Goal: Task Accomplishment & Management: Use online tool/utility

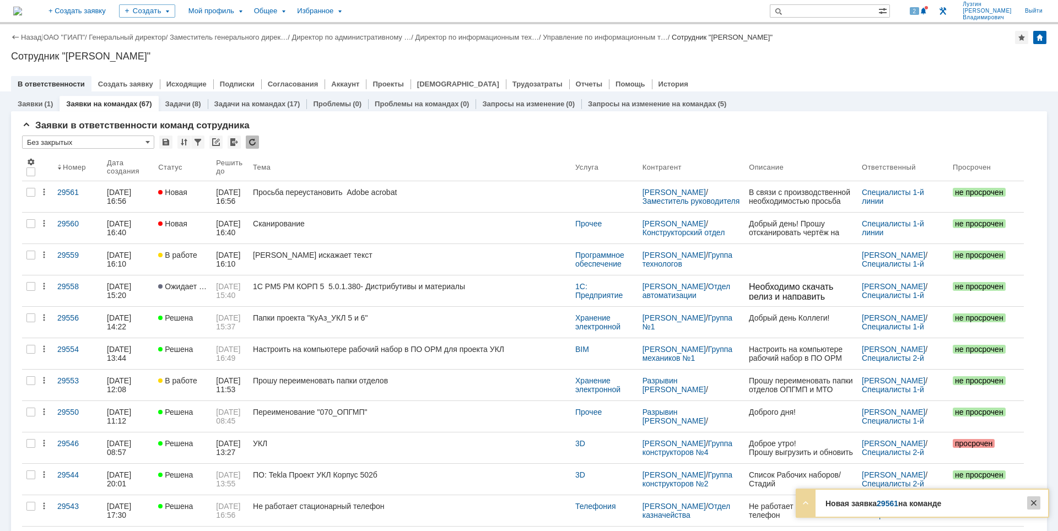
click at [1033, 499] on div at bounding box center [1033, 503] width 13 height 13
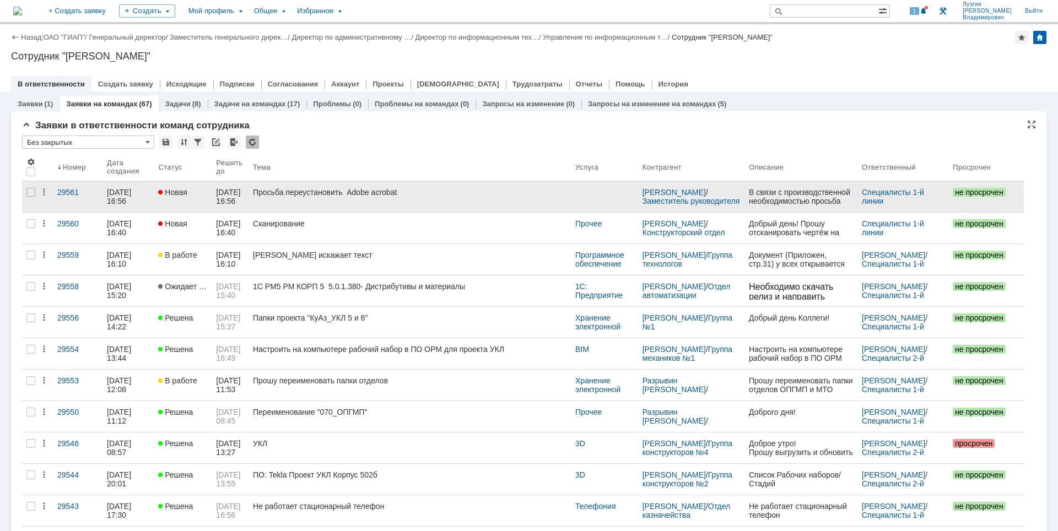
click at [460, 188] on div "Просьба переустановить Adobe acrobat" at bounding box center [410, 192] width 314 height 9
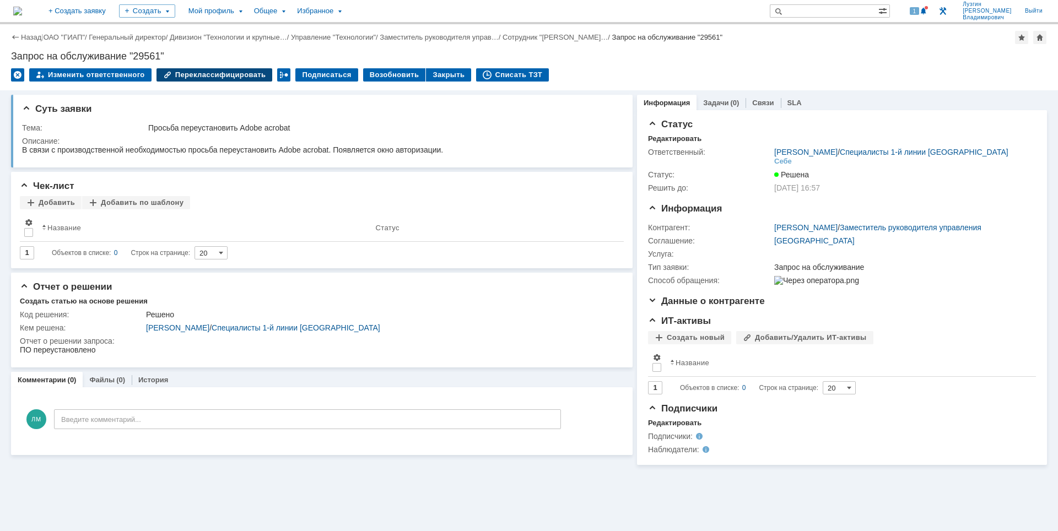
click at [220, 71] on div "Переклассифицировать" at bounding box center [215, 74] width 116 height 13
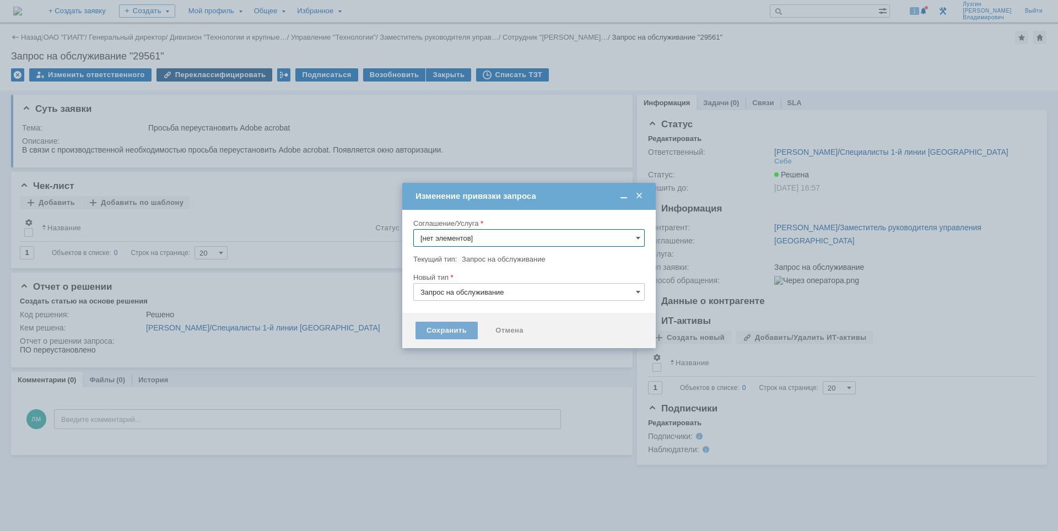
type input "[GEOGRAPHIC_DATA]"
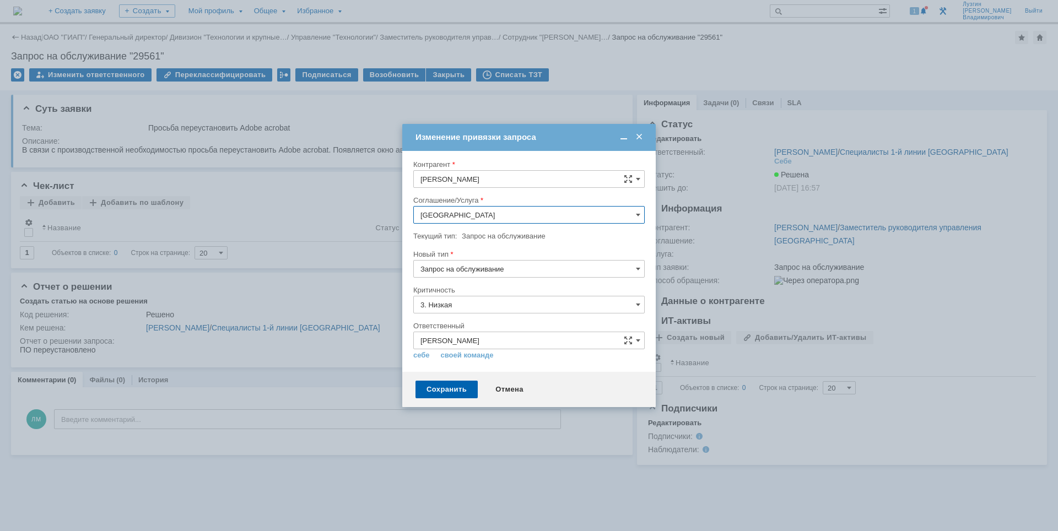
click at [493, 210] on input "[GEOGRAPHIC_DATA]" at bounding box center [528, 215] width 231 height 18
click at [494, 286] on span "Программное обеспечение" at bounding box center [529, 287] width 217 height 9
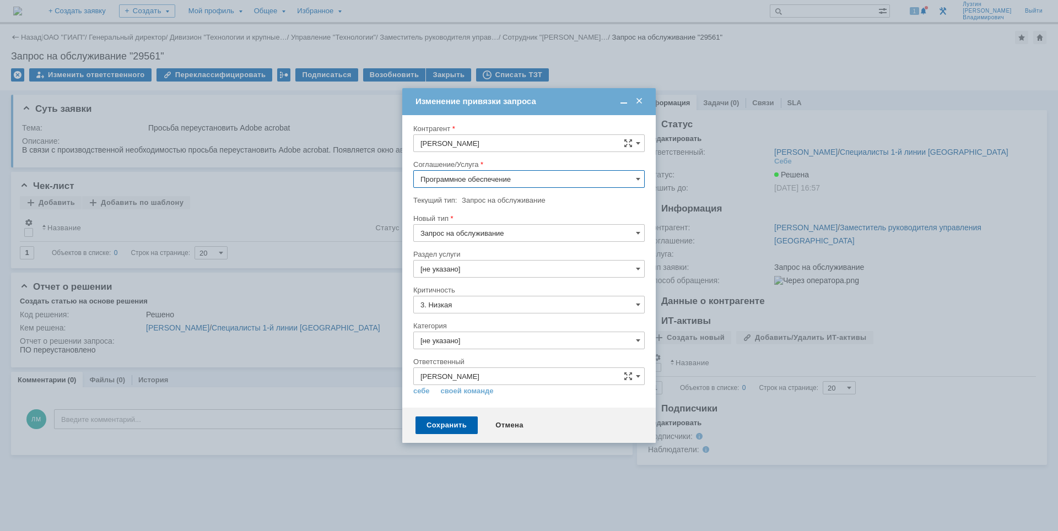
type input "Программное обеспечение"
click at [443, 427] on div "Сохранить" at bounding box center [447, 426] width 62 height 18
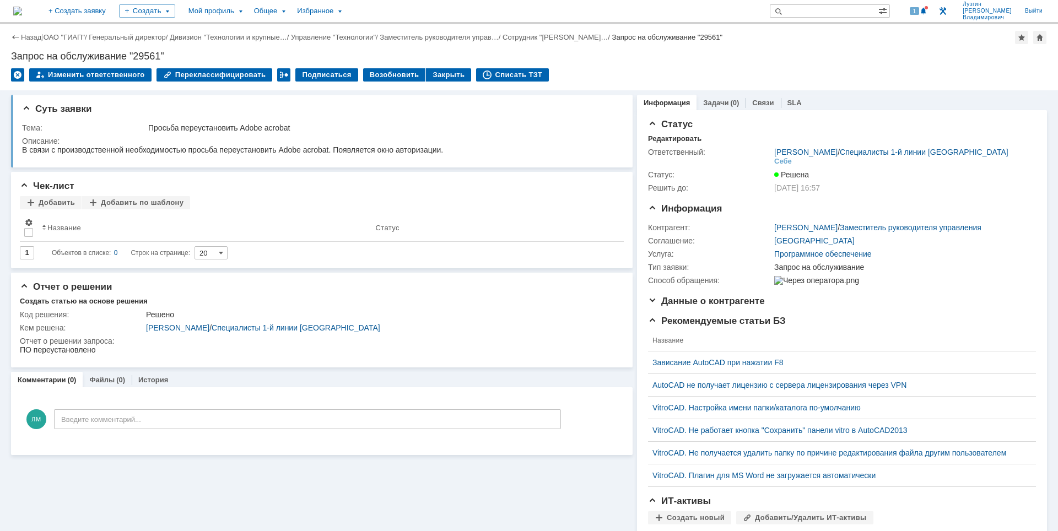
click at [22, 8] on img at bounding box center [17, 11] width 9 height 9
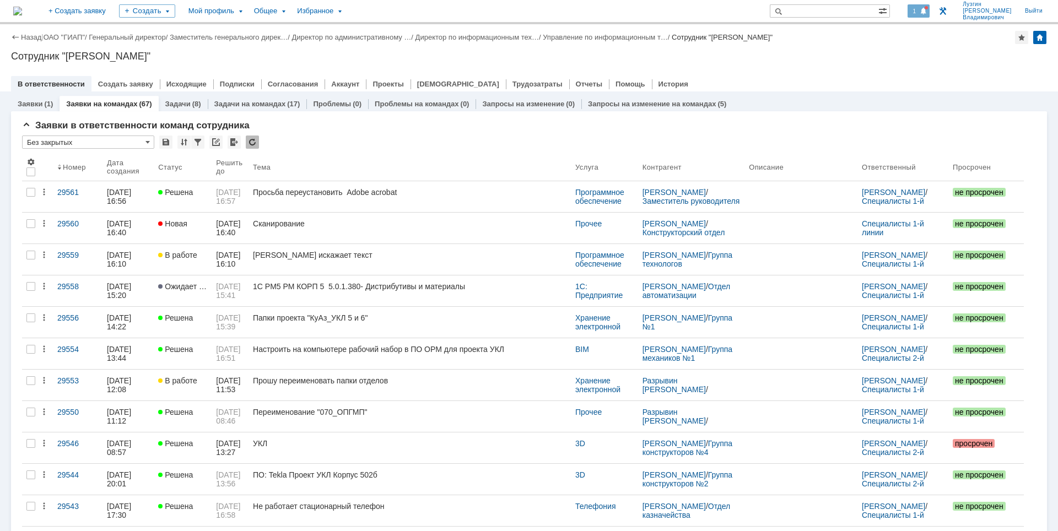
click at [917, 12] on span "1" at bounding box center [915, 11] width 10 height 8
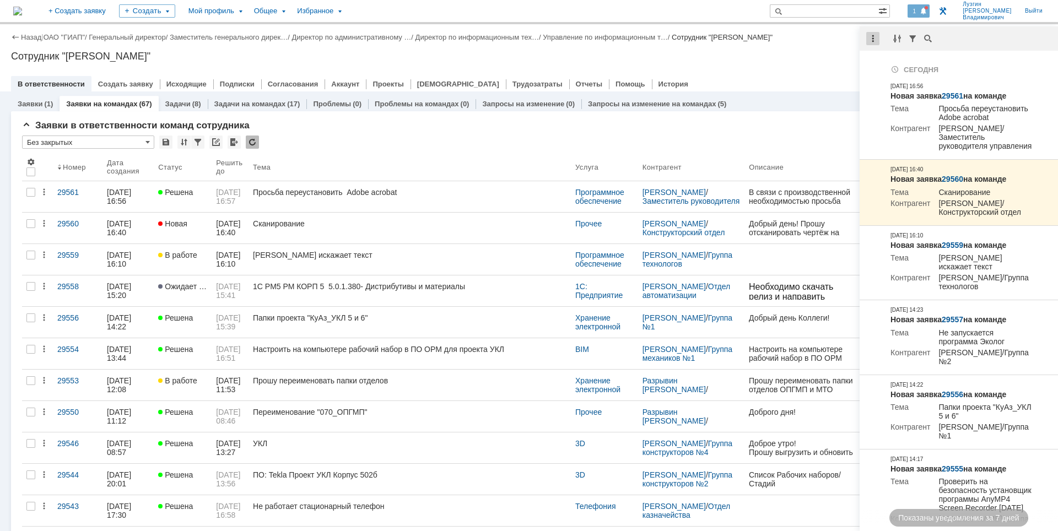
click at [876, 37] on div at bounding box center [872, 38] width 13 height 13
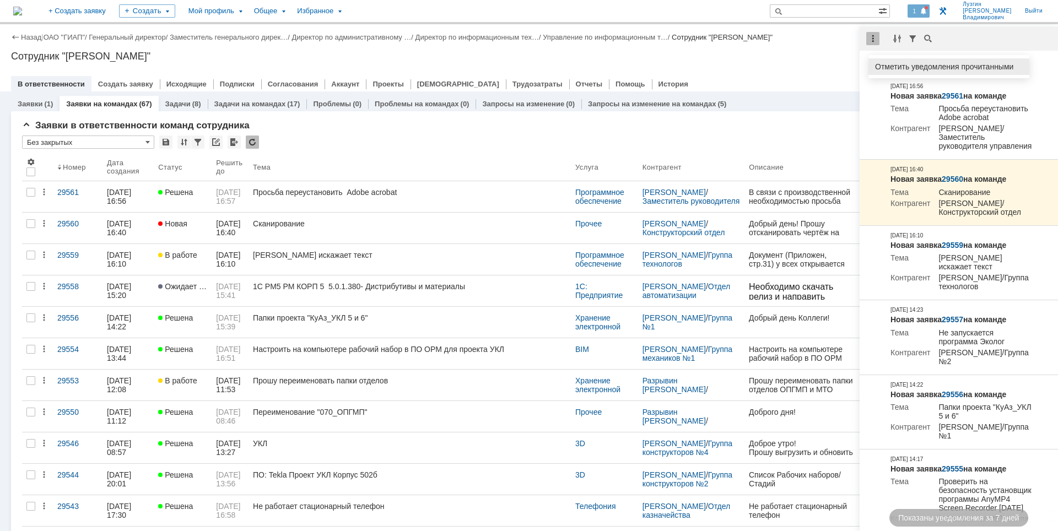
click at [881, 66] on div "Отметить уведомления прочитанными" at bounding box center [949, 67] width 148 height 8
click at [810, 72] on div at bounding box center [529, 72] width 1036 height 9
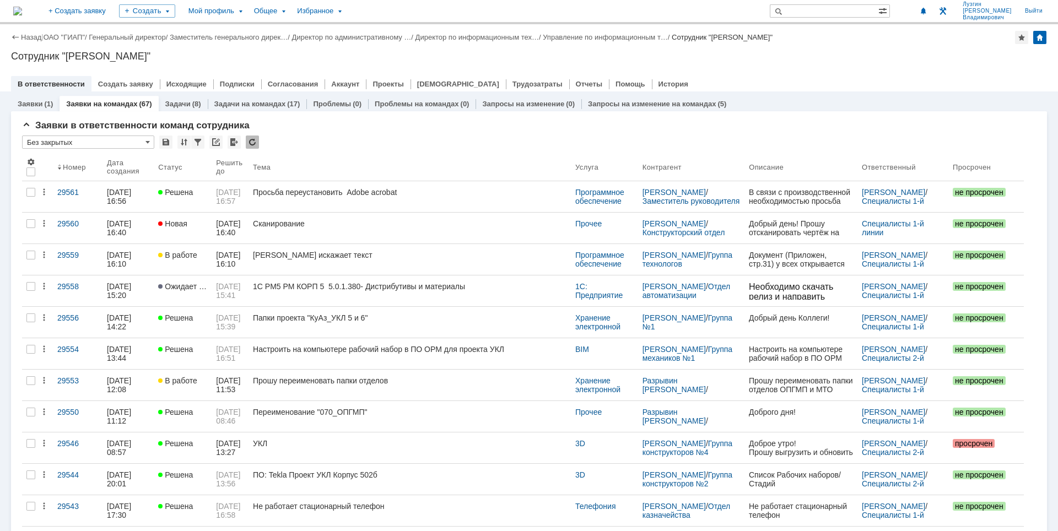
click at [796, 66] on div "Назад | ОАО "ГИАП" / Генеральный директор / Заместитель генерального дирек… / Д…" at bounding box center [529, 57] width 1058 height 67
click at [863, 50] on div "Назад | ОАО "ГИАП" / Генеральный директор / Заместитель генерального дирек… / Д…" at bounding box center [529, 57] width 1058 height 67
